Goal: Check status: Check status

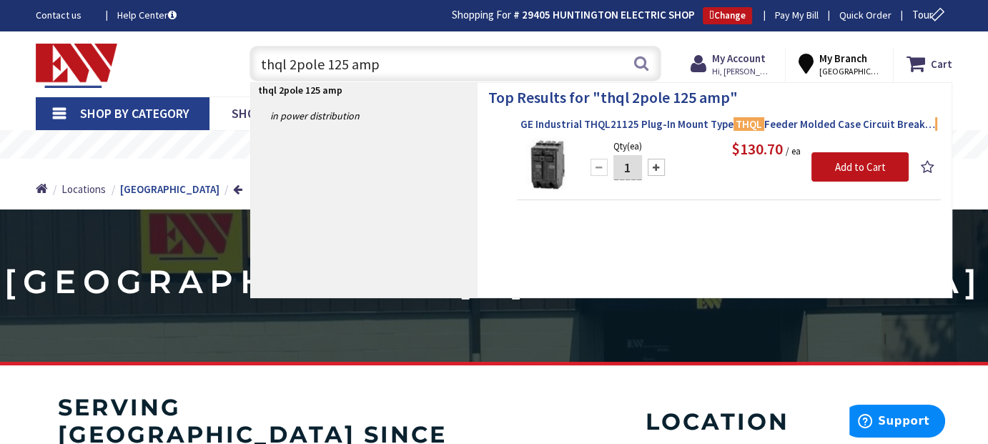
type input "thql 2pole 125 amp"
click at [697, 126] on span "GE Industrial THQL21125 Plug-In Mount Type THQL Feeder Molded Case Circuit Brea…" at bounding box center [729, 124] width 417 height 14
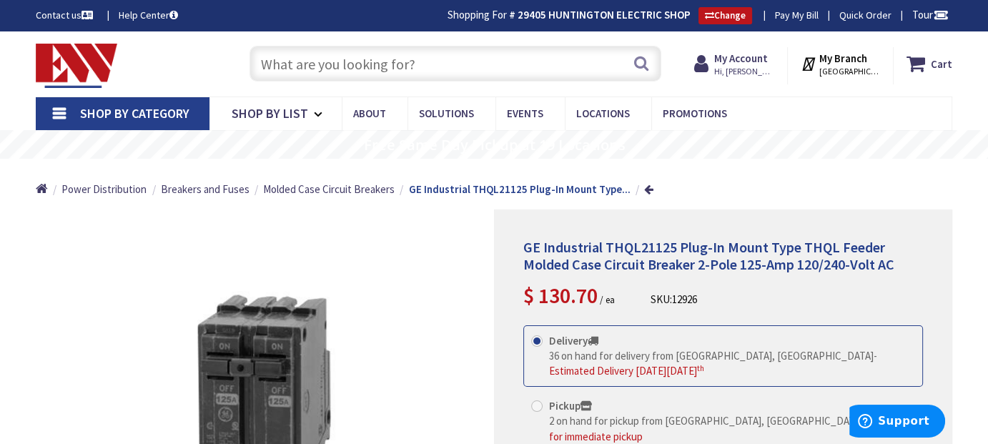
click at [386, 61] on input "text" at bounding box center [456, 64] width 413 height 36
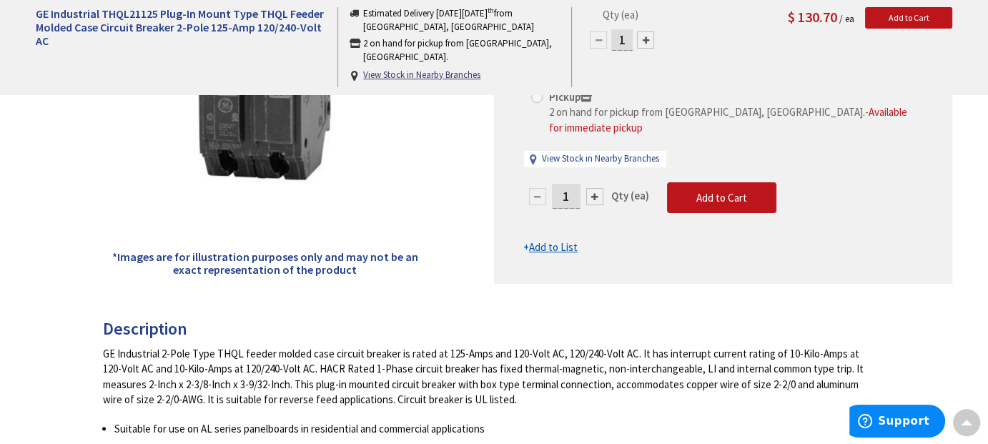
scroll to position [286, 0]
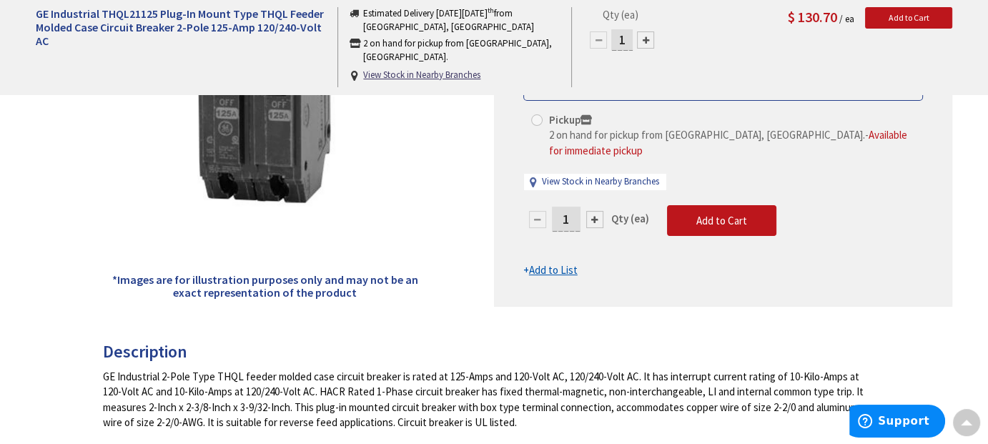
click at [728, 39] on div "Qty (ea) 1 Add to Cart $ 130.70 / ea" at bounding box center [767, 30] width 391 height 46
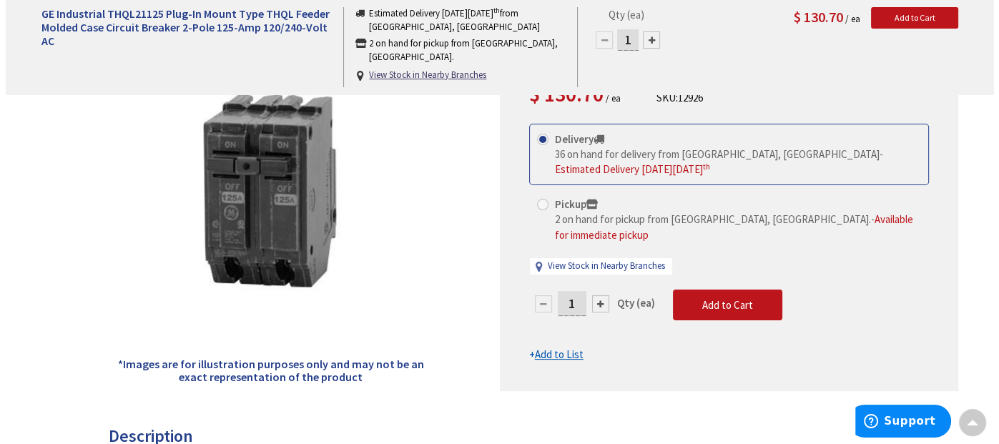
scroll to position [0, 0]
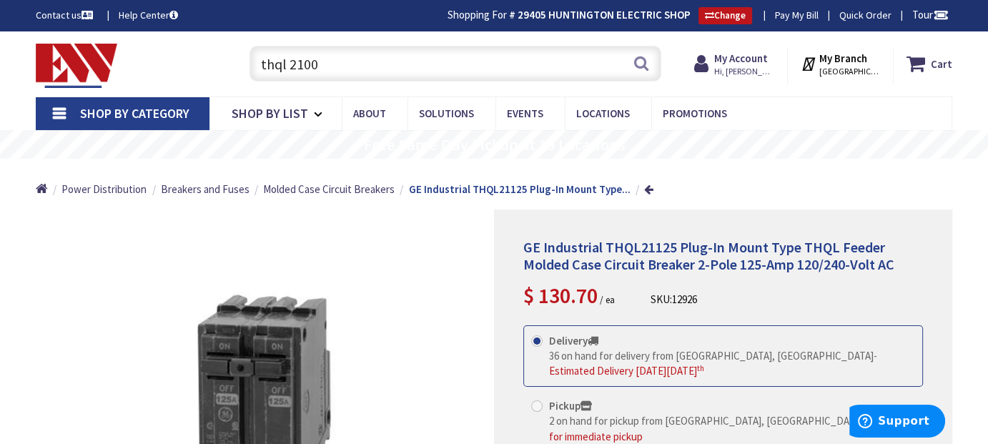
click at [380, 64] on input "thql 2100" at bounding box center [456, 64] width 413 height 36
drag, startPoint x: 345, startPoint y: 72, endPoint x: 187, endPoint y: 56, distance: 158.8
click at [187, 56] on div "Toggle Nav thql 2100 thql 2100 Search Cart My Cart Close" at bounding box center [494, 64] width 938 height 48
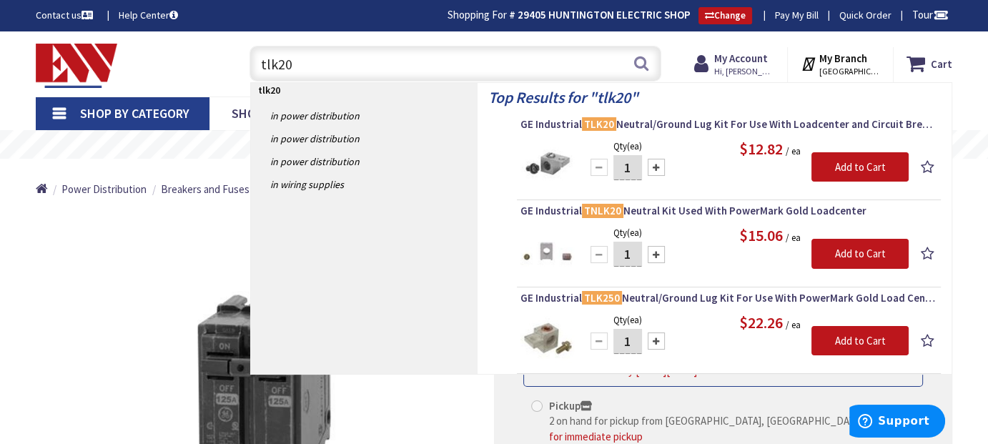
type input "tlk20"
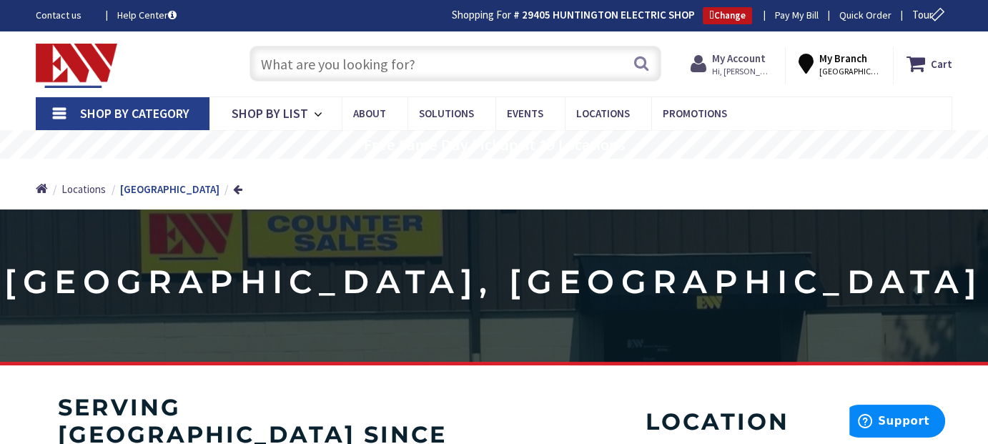
click at [744, 62] on strong "My Account" at bounding box center [739, 58] width 54 height 14
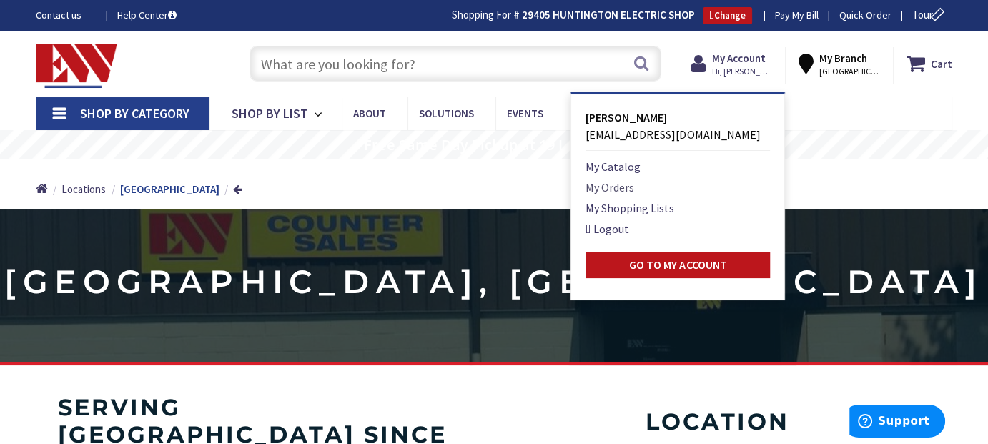
click at [628, 189] on link "My Orders" at bounding box center [610, 187] width 49 height 17
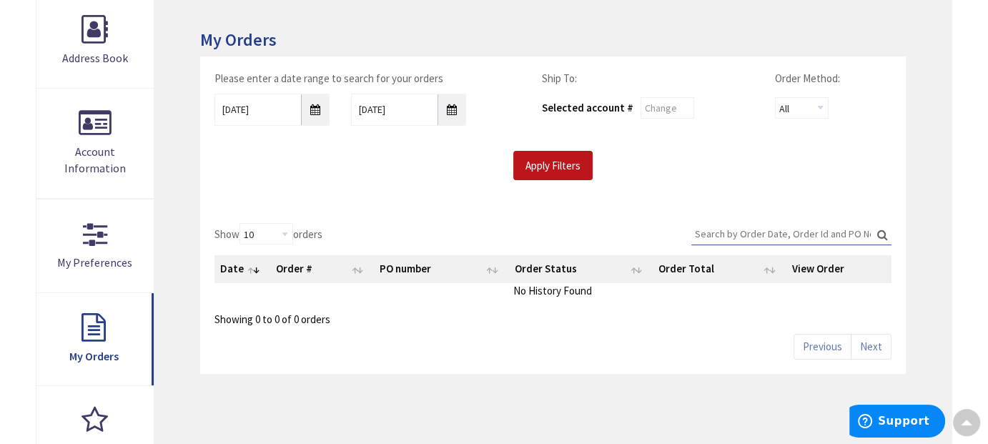
scroll to position [286, 0]
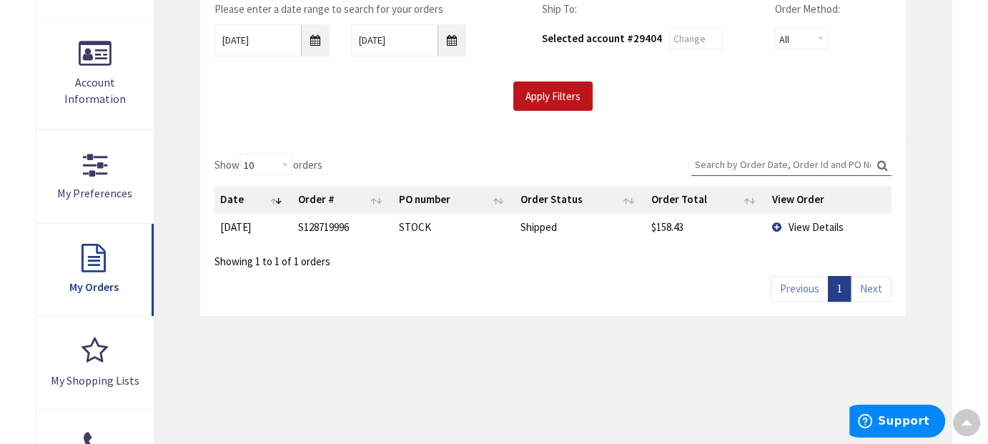
click at [800, 224] on span "View Details" at bounding box center [816, 227] width 55 height 14
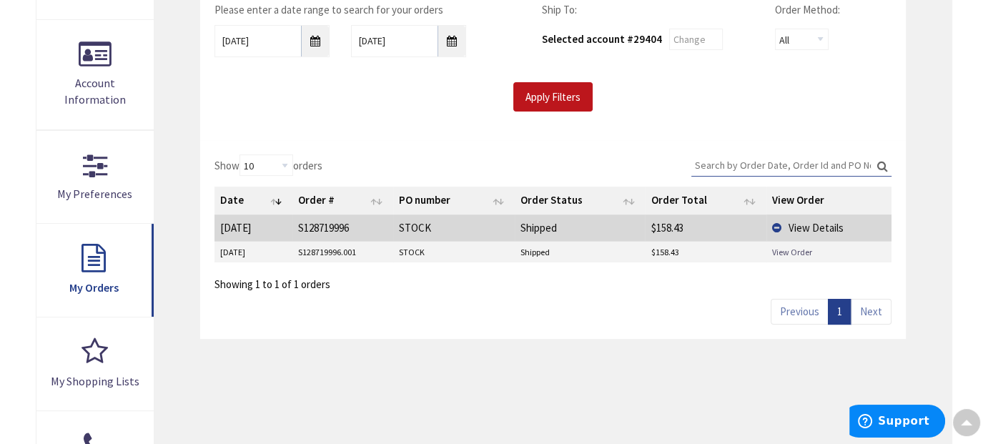
click at [783, 252] on link "View Order" at bounding box center [792, 252] width 40 height 12
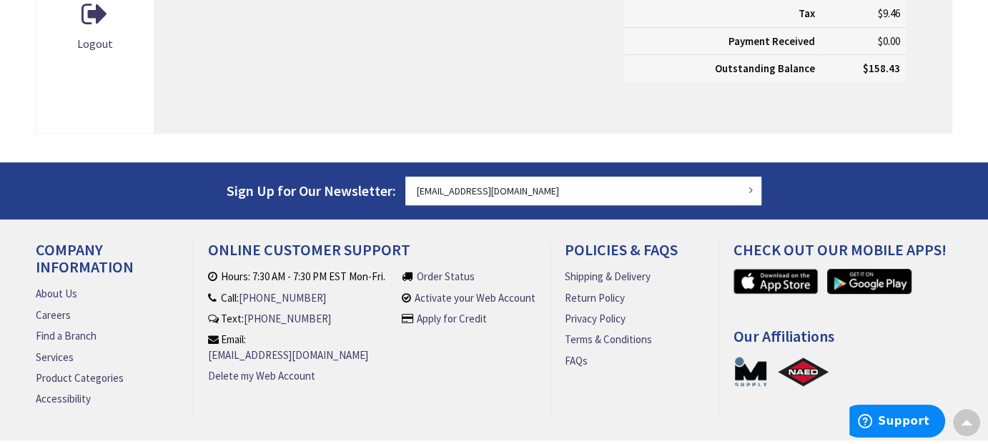
scroll to position [505, 0]
